Goal: Transaction & Acquisition: Purchase product/service

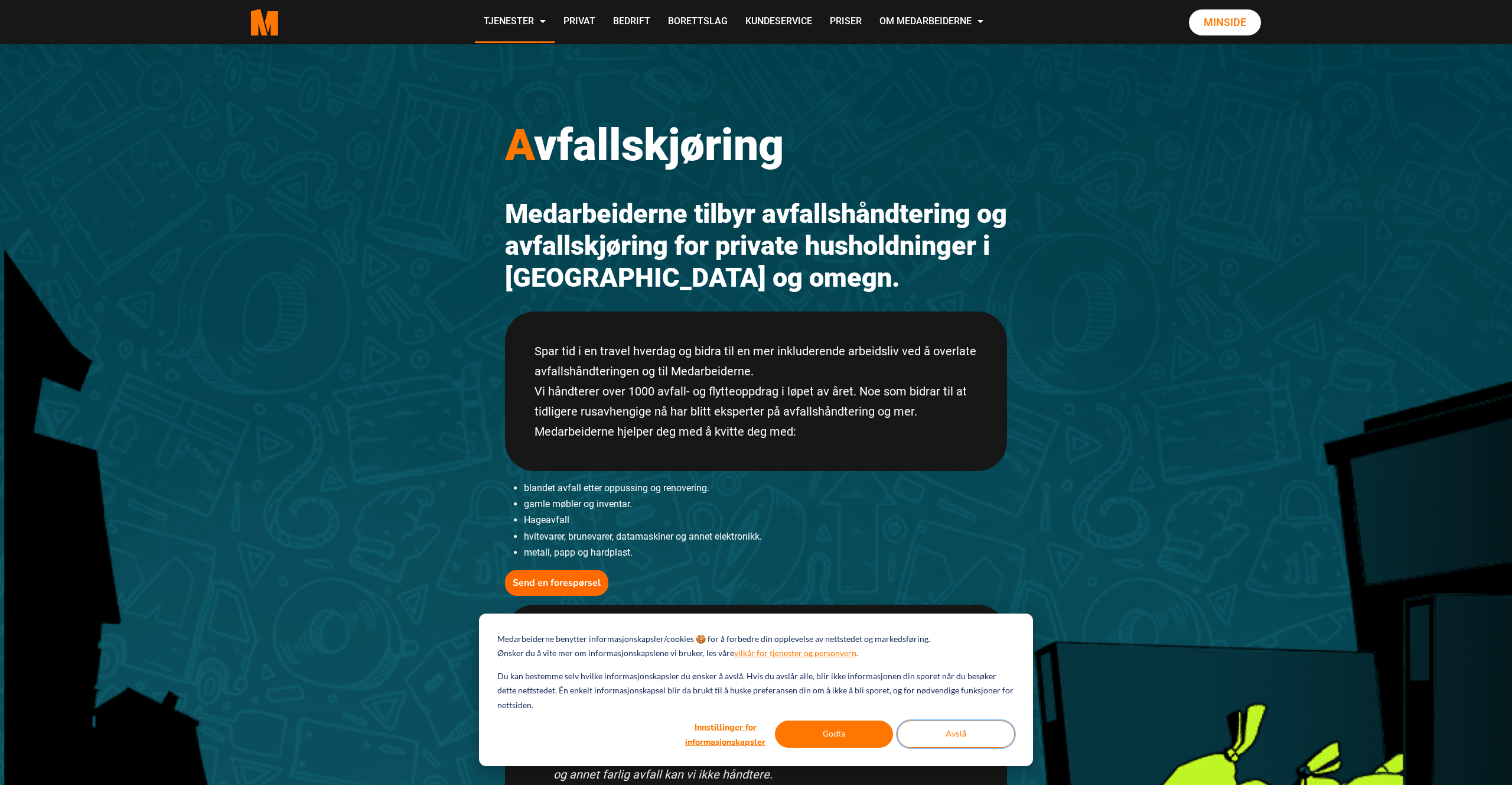
click at [972, 733] on button "Avslå" at bounding box center [956, 733] width 118 height 27
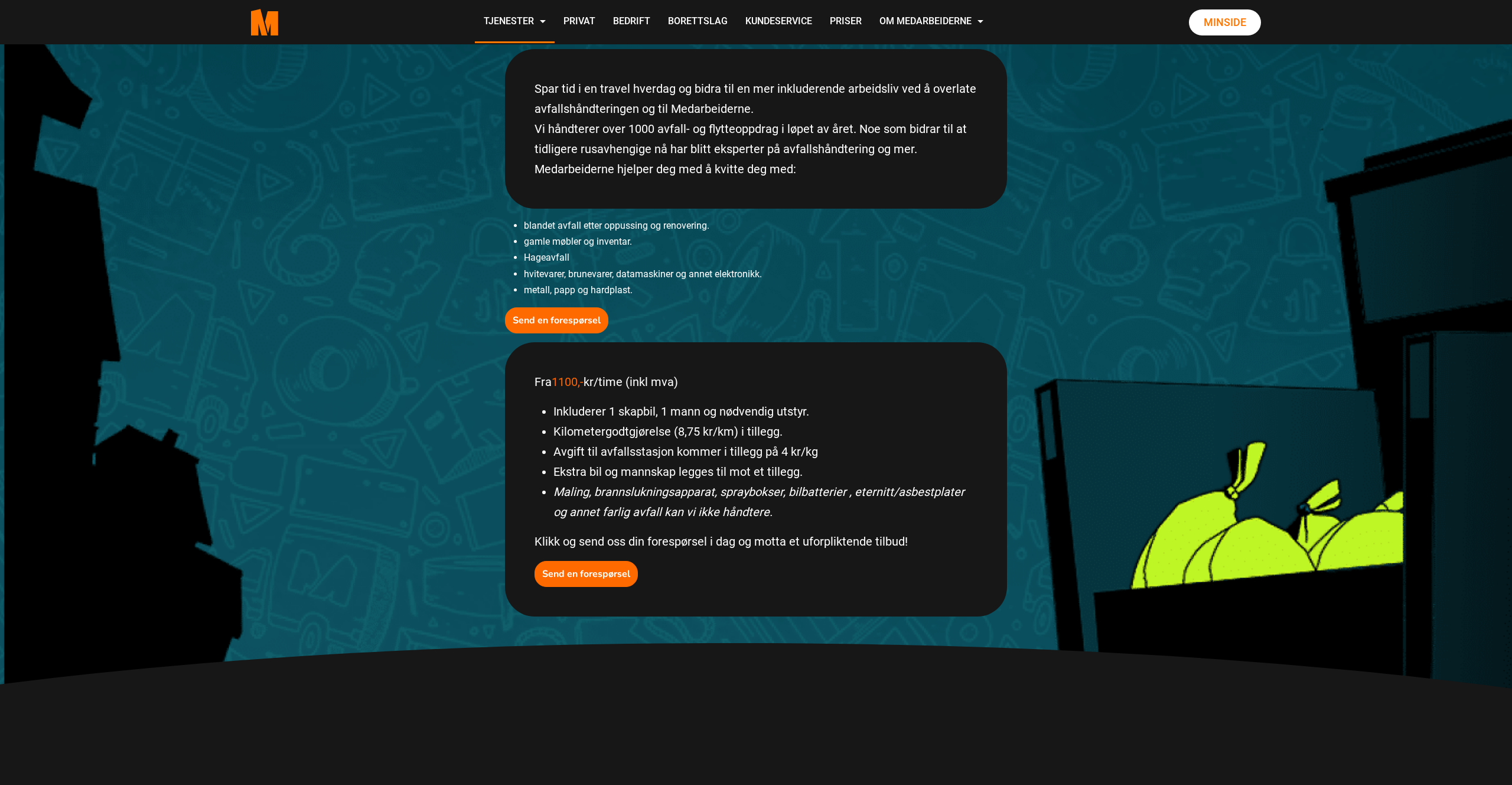
scroll to position [271, 0]
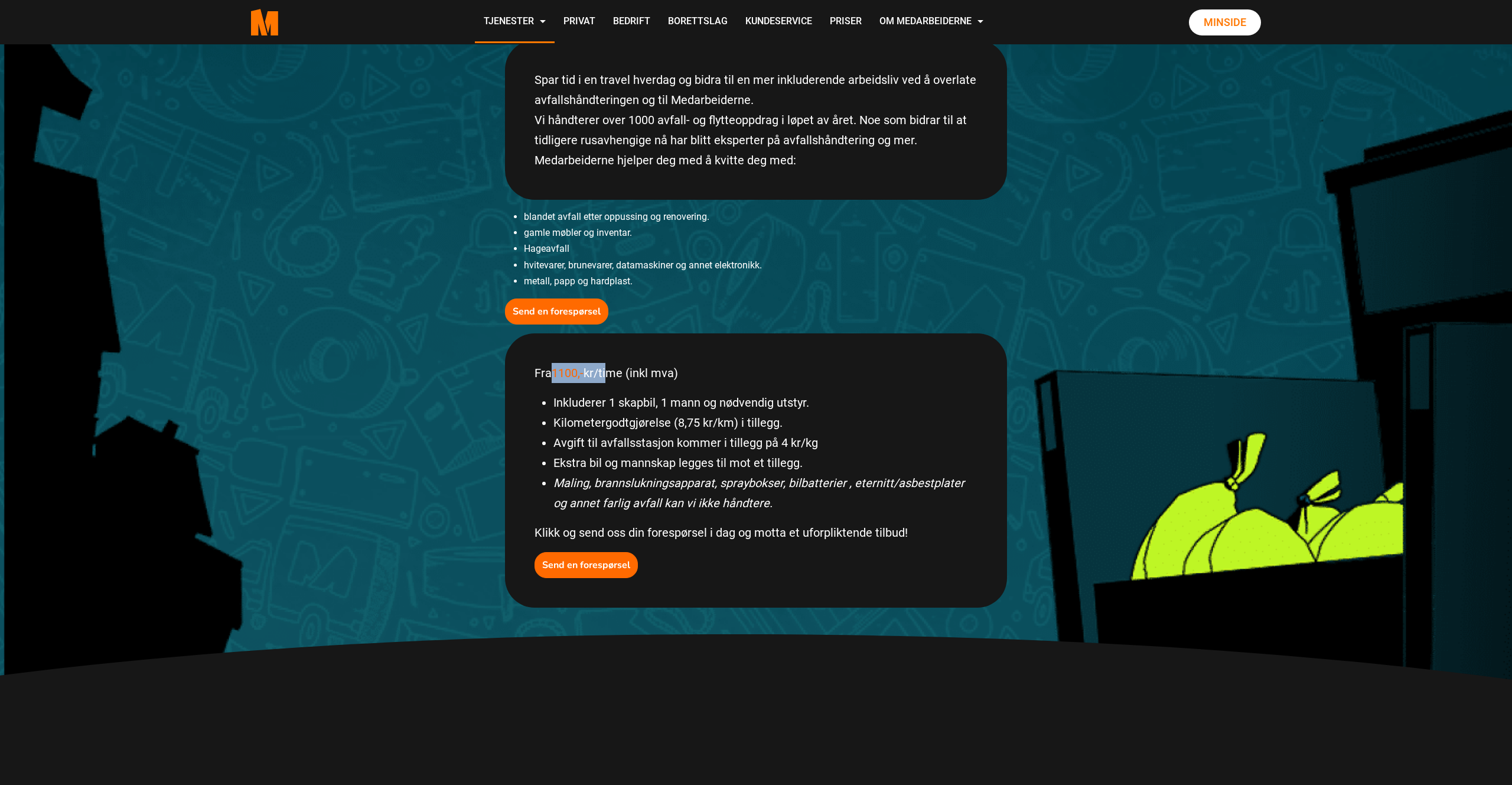
drag, startPoint x: 555, startPoint y: 371, endPoint x: 608, endPoint y: 371, distance: 53.0
click at [608, 371] on p "Fra 1100,- kr/time (inkl mva)" at bounding box center [756, 373] width 443 height 20
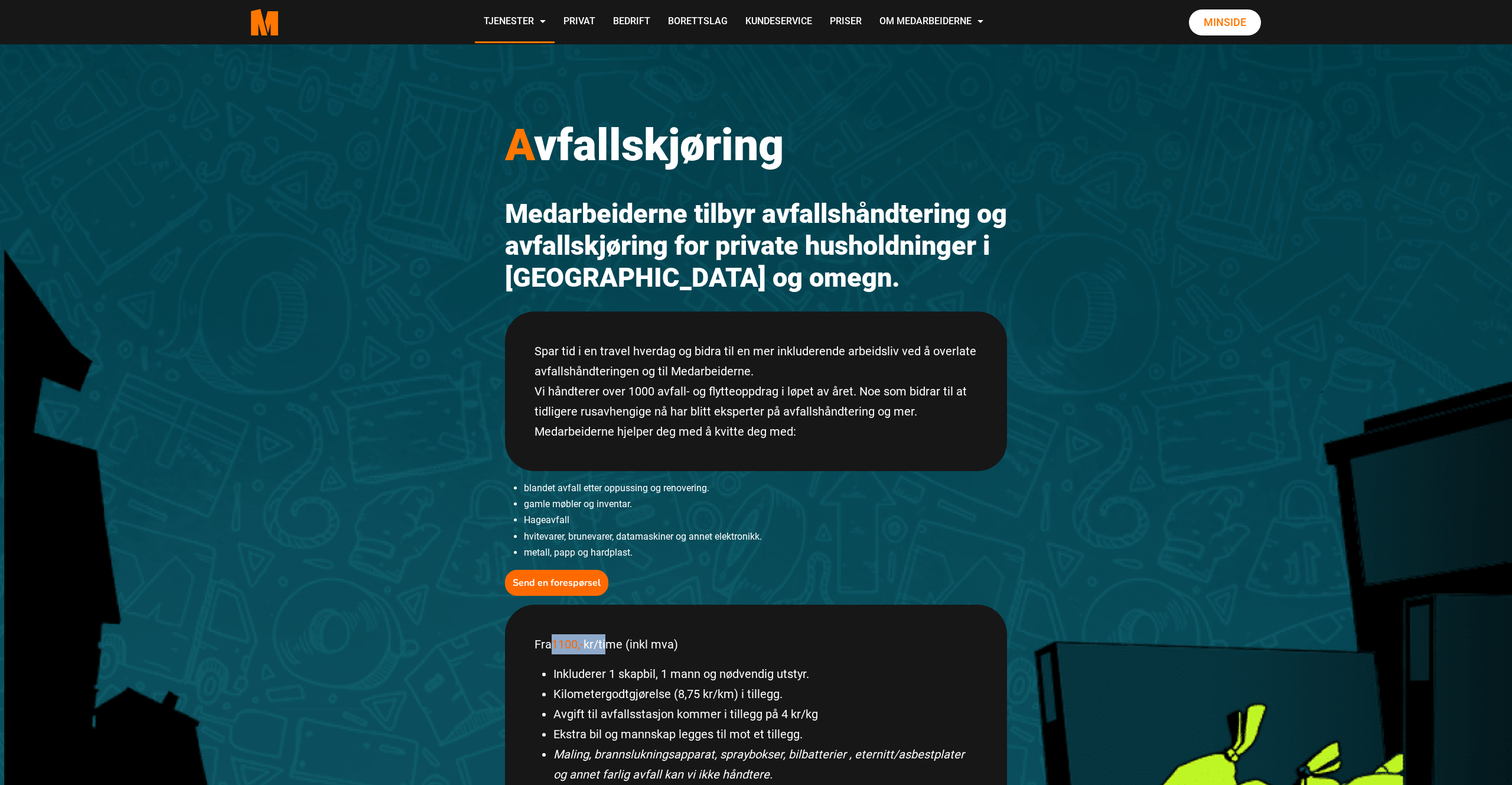
scroll to position [6, 0]
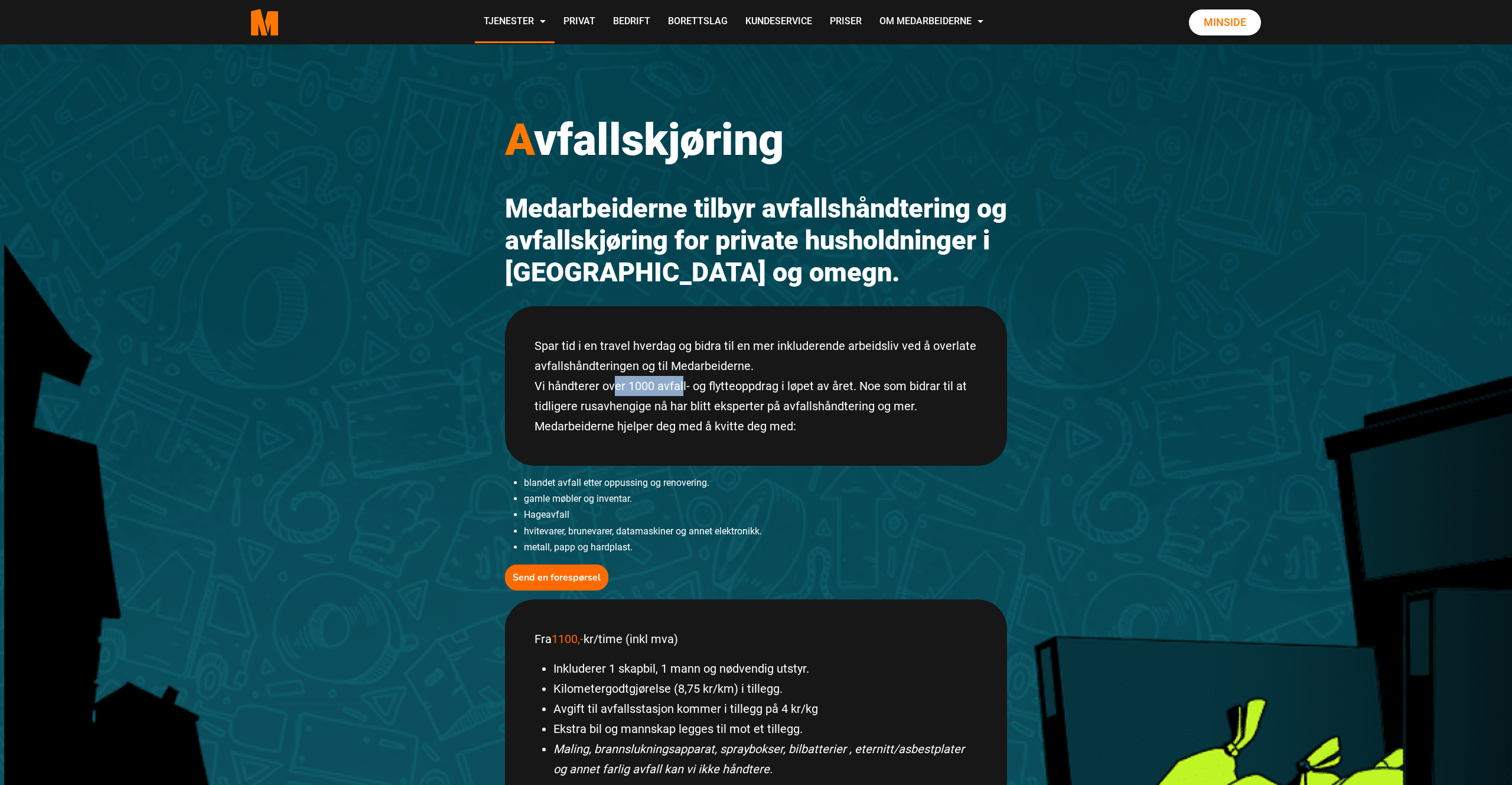
drag, startPoint x: 678, startPoint y: 388, endPoint x: 636, endPoint y: 383, distance: 42.3
click at [606, 388] on div "Spar tid i en travel hverdag og bidra til en mer inkluderende arbeidsliv ved å …" at bounding box center [756, 386] width 502 height 160
click at [643, 381] on div "Spar tid i en travel hverdag og bidra til en mer inkluderende arbeidsliv ved å …" at bounding box center [756, 386] width 502 height 160
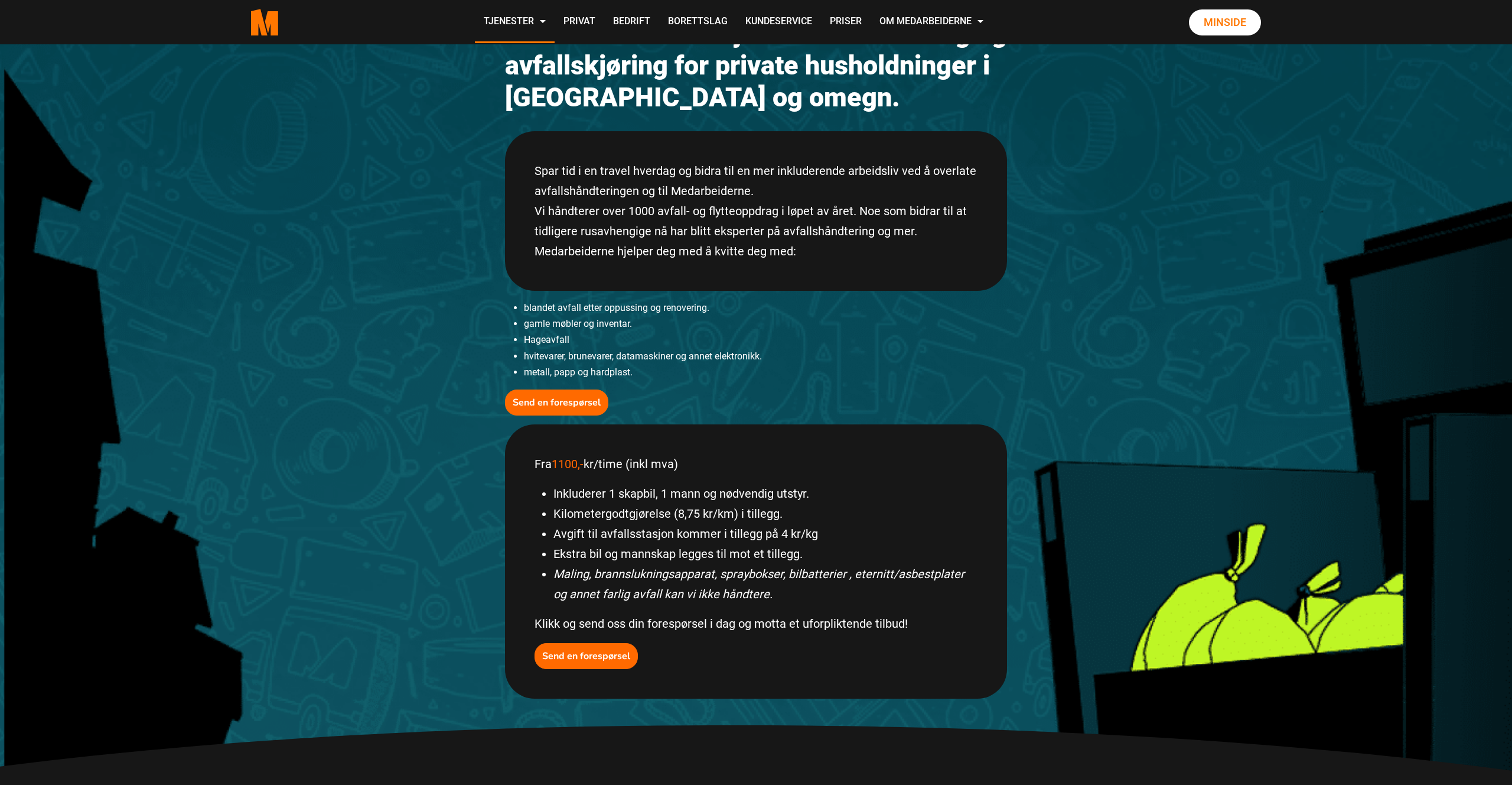
scroll to position [188, 0]
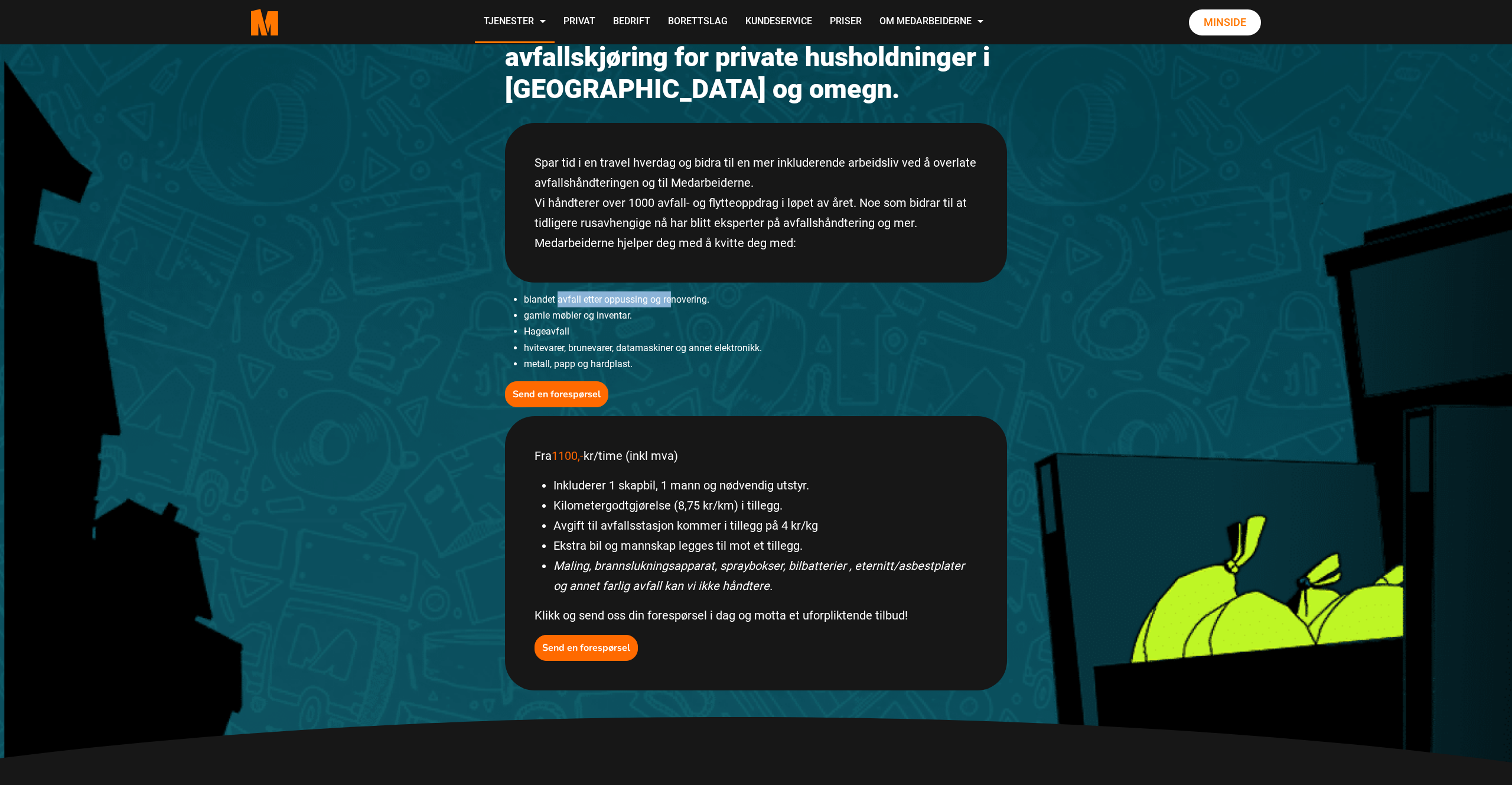
drag, startPoint x: 558, startPoint y: 299, endPoint x: 675, endPoint y: 303, distance: 117.1
click at [670, 304] on li "blandet avfall etter oppussing og renovering." at bounding box center [765, 299] width 483 height 16
click at [675, 303] on li "blandet avfall etter oppussing og renovering." at bounding box center [765, 299] width 483 height 16
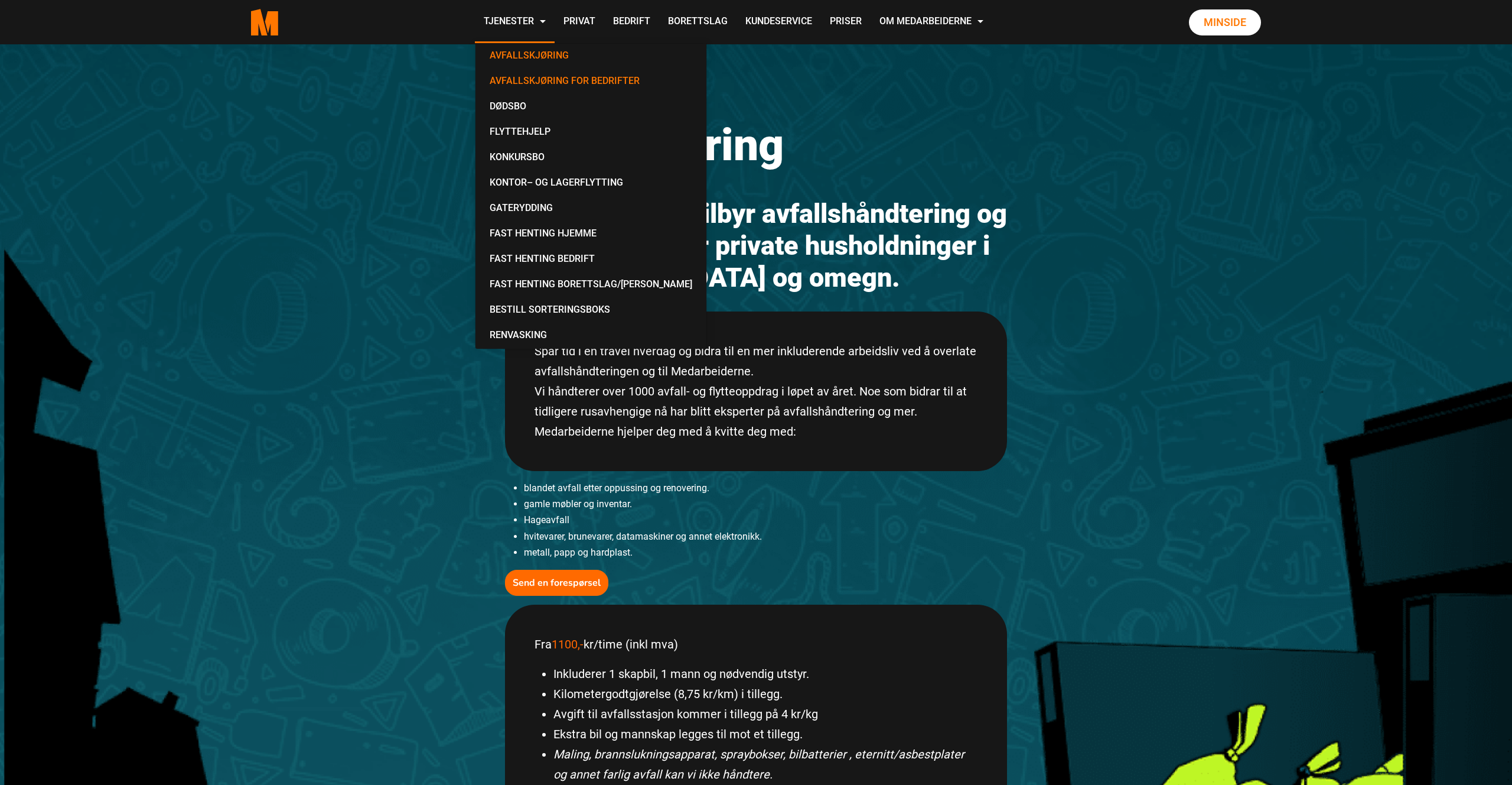
scroll to position [1, 0]
click at [575, 311] on link "Bestill Sorteringsboks" at bounding box center [591, 311] width 222 height 25
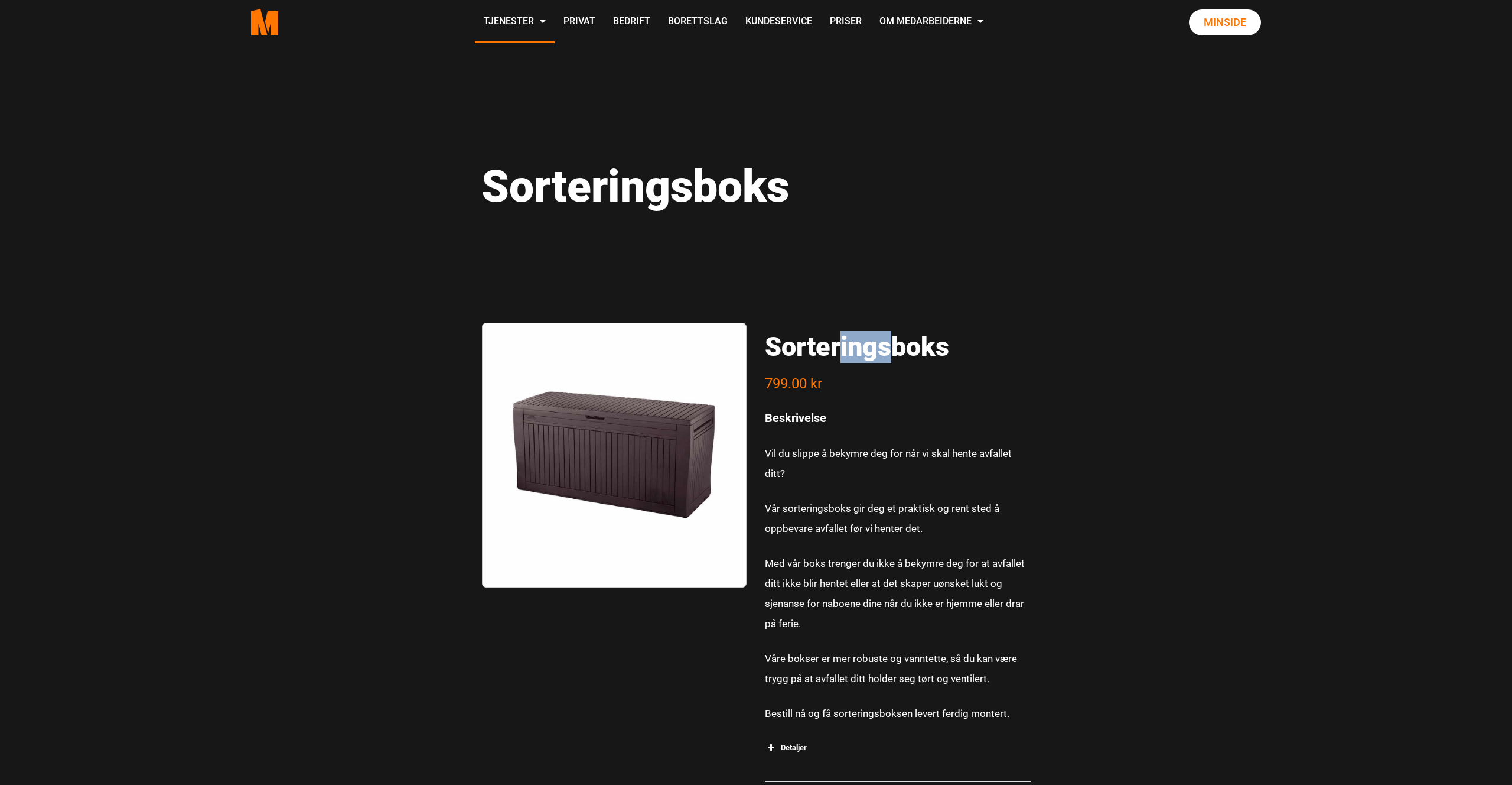
drag, startPoint x: 893, startPoint y: 343, endPoint x: 841, endPoint y: 345, distance: 52.0
click at [841, 345] on h2 "Sorteringsboks" at bounding box center [898, 347] width 266 height 32
